Goal: Find specific page/section: Find specific page/section

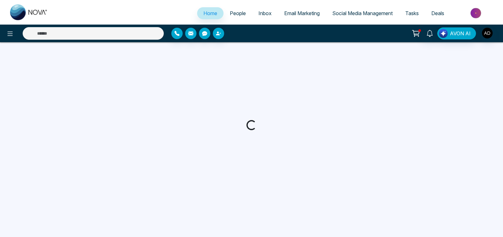
select select "*"
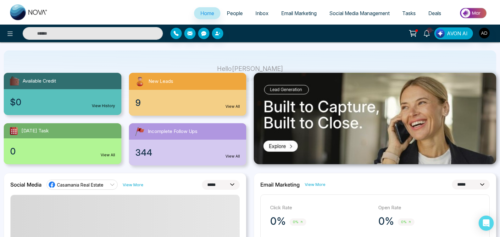
scroll to position [38, 0]
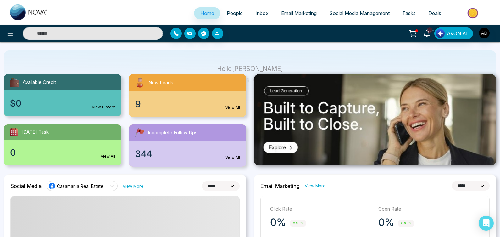
click at [231, 107] on link "View All" at bounding box center [233, 108] width 14 height 6
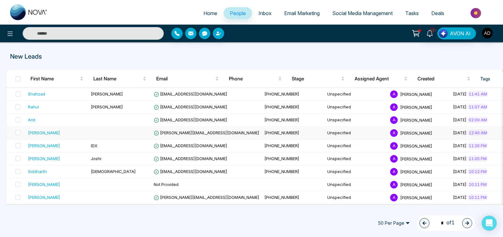
click at [189, 134] on span "[PERSON_NAME][EMAIL_ADDRESS][DOMAIN_NAME]" at bounding box center [207, 132] width 106 height 5
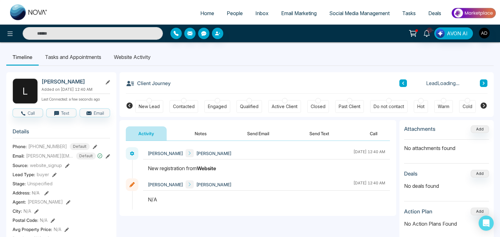
click at [149, 52] on li "Website Activity" at bounding box center [132, 56] width 49 height 17
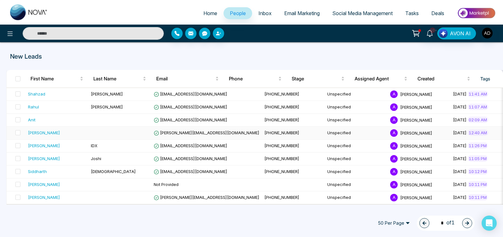
scroll to position [1, 0]
click at [237, 9] on link "People" at bounding box center [238, 13] width 29 height 12
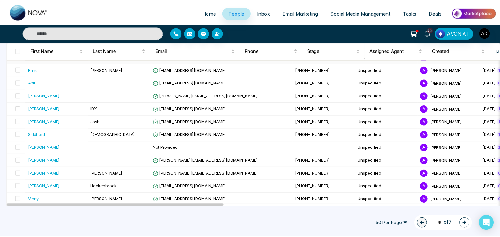
scroll to position [77, 0]
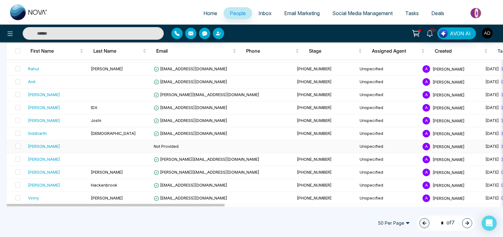
click at [168, 148] on span "Not Provided" at bounding box center [166, 145] width 25 height 5
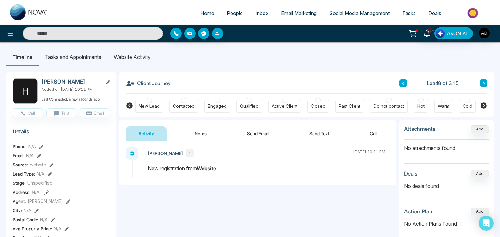
click at [129, 60] on li "Website Activity" at bounding box center [132, 56] width 49 height 17
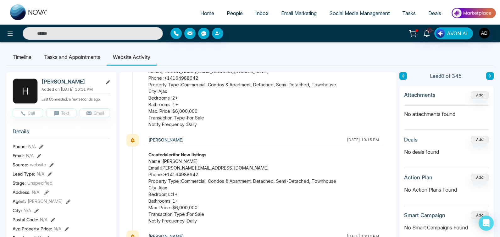
scroll to position [285, 0]
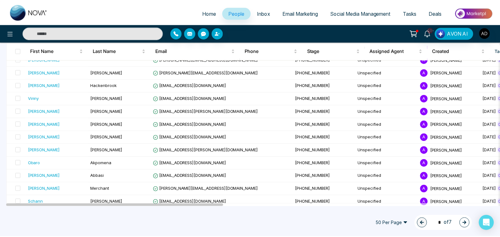
scroll to position [183, 0]
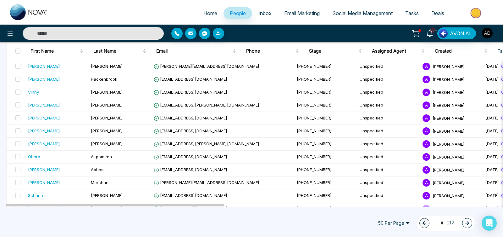
click at [86, 35] on input "text" at bounding box center [93, 33] width 141 height 13
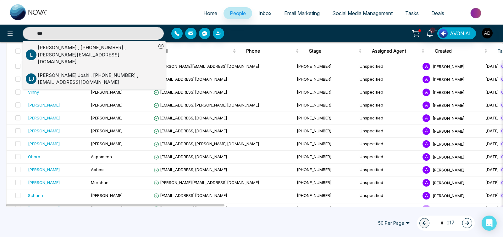
type input "***"
click at [90, 52] on div "[PERSON_NAME] , [PHONE_NUMBER] , [PERSON_NAME][EMAIL_ADDRESS][DOMAIN_NAME]" at bounding box center [97, 54] width 119 height 21
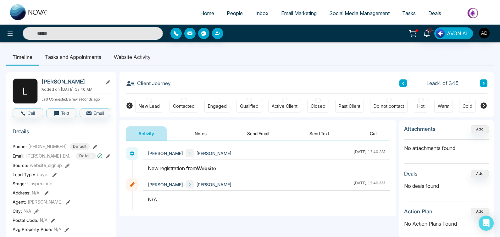
click at [134, 53] on li "Website Activity" at bounding box center [132, 56] width 49 height 17
